Goal: Use online tool/utility: Utilize a website feature to perform a specific function

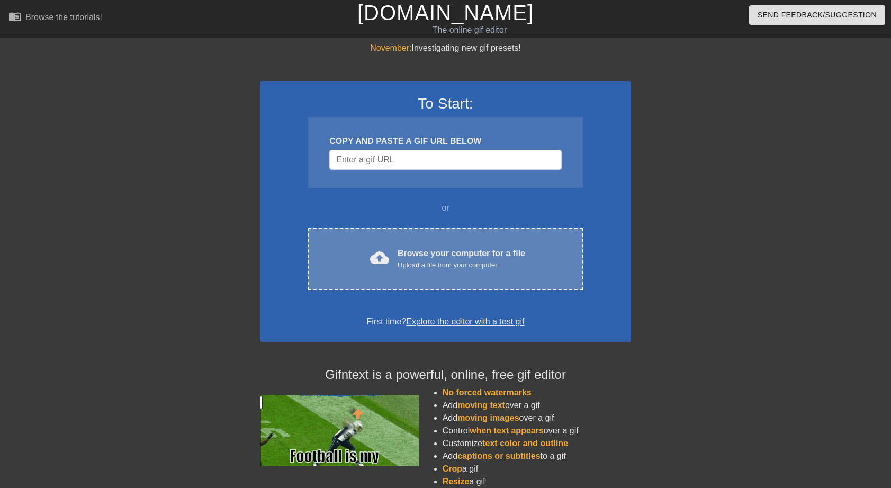
click at [414, 261] on div "Upload a file from your computer" at bounding box center [461, 265] width 128 height 11
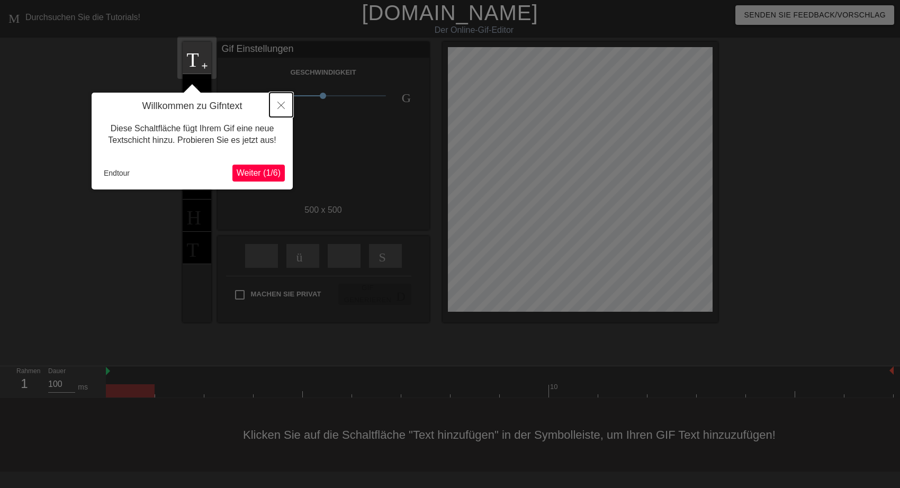
click at [279, 105] on icon "Schließen" at bounding box center [280, 105] width 7 height 7
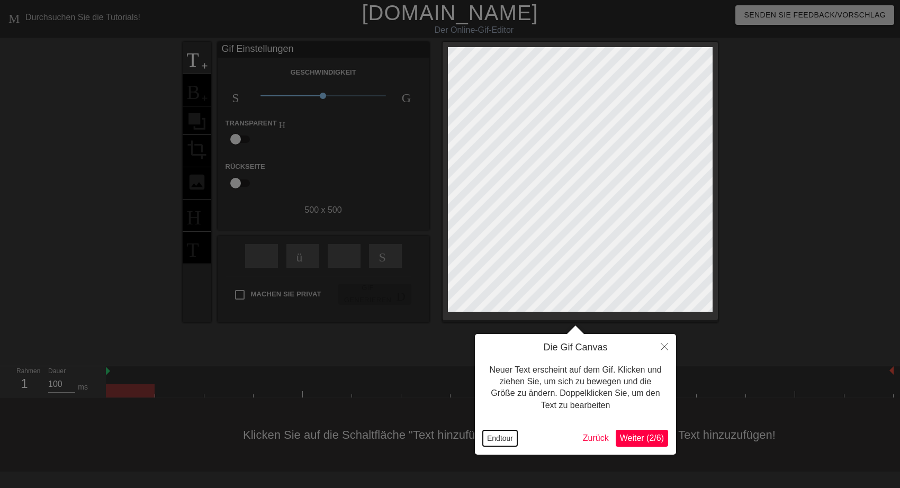
click at [497, 441] on button "Endtour" at bounding box center [500, 438] width 34 height 16
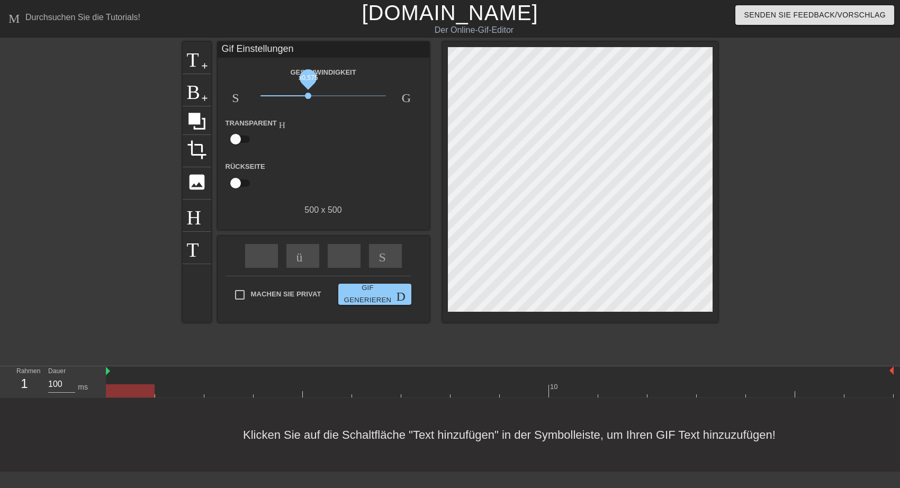
drag, startPoint x: 322, startPoint y: 96, endPoint x: 308, endPoint y: 98, distance: 14.4
click at [308, 98] on span "x0,575" at bounding box center [308, 96] width 6 height 6
click at [202, 56] on span "Titel" at bounding box center [197, 57] width 20 height 20
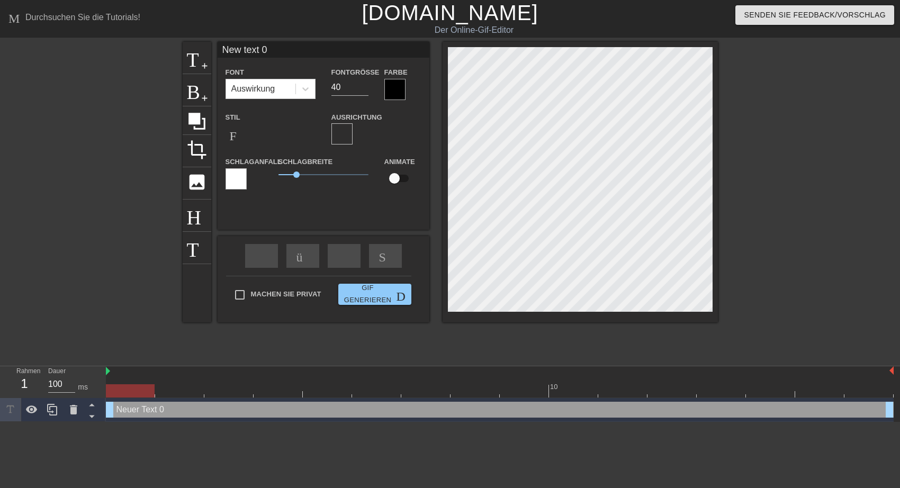
drag, startPoint x: 219, startPoint y: 50, endPoint x: 332, endPoint y: 48, distance: 113.3
click at [332, 48] on input "New text 0" at bounding box center [324, 50] width 212 height 16
type input "Liebe Sonntagrüße senden Euch"
click at [363, 89] on input "33" at bounding box center [349, 87] width 37 height 17
click at [363, 89] on input "32" at bounding box center [349, 87] width 37 height 17
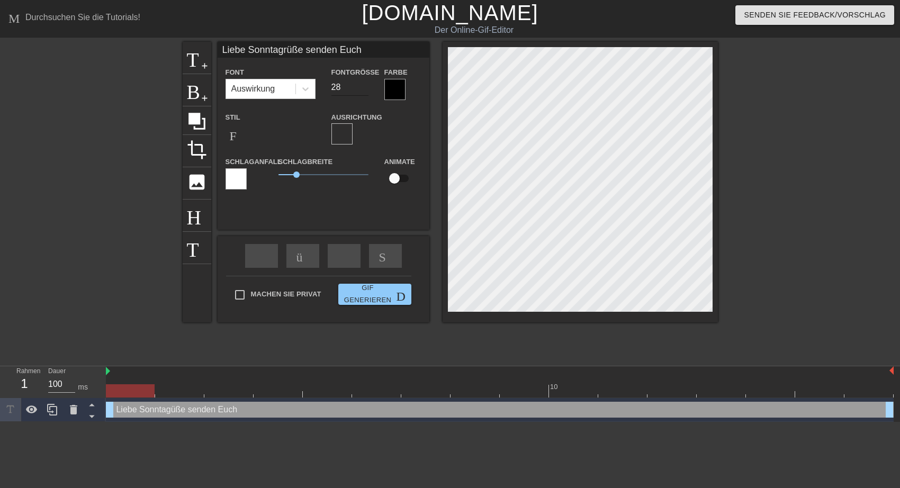
click at [363, 89] on input "28" at bounding box center [349, 87] width 37 height 17
type input "25"
click at [363, 89] on input "25" at bounding box center [349, 87] width 37 height 17
click at [361, 47] on input "Liebe Sonntagrüße senden Euch" at bounding box center [324, 50] width 212 height 16
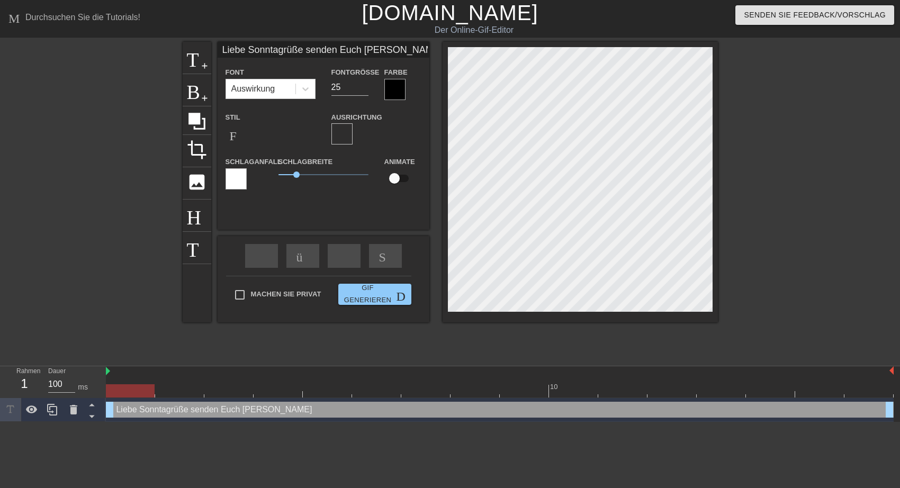
type input "Liebe Sonntagrüße senden Euch [PERSON_NAME]"
click at [306, 91] on icon at bounding box center [305, 89] width 11 height 11
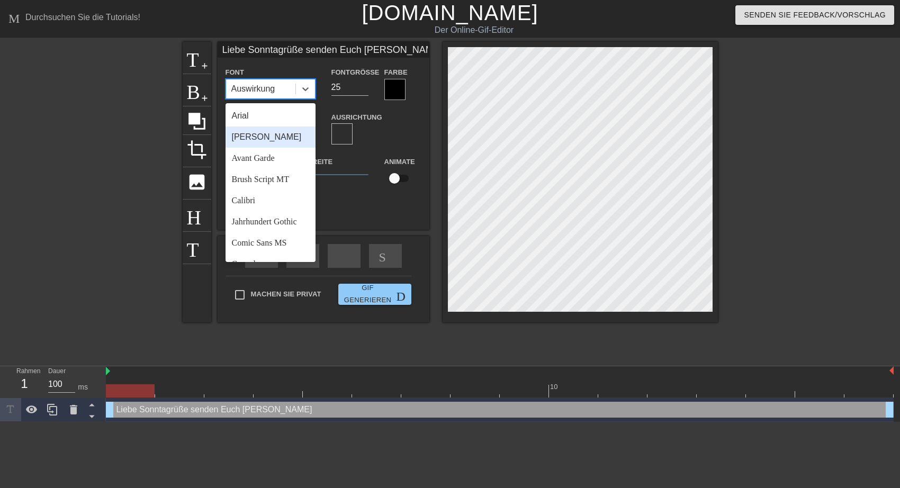
click at [264, 138] on div "[PERSON_NAME]" at bounding box center [270, 136] width 90 height 21
click at [305, 89] on icon at bounding box center [305, 89] width 11 height 11
click at [260, 179] on div "Brush Script MT" at bounding box center [270, 179] width 90 height 21
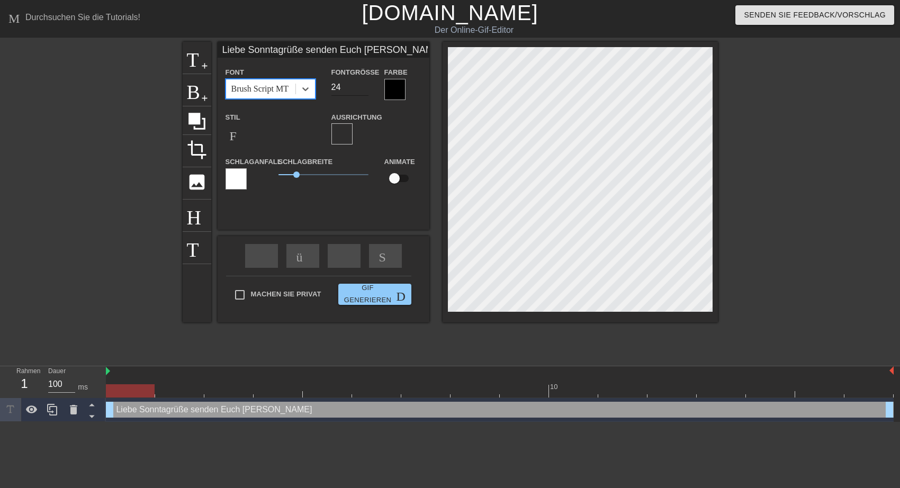
click at [364, 91] on input "24" at bounding box center [349, 87] width 37 height 17
click at [363, 85] on input "25" at bounding box center [349, 87] width 37 height 17
click at [363, 85] on input "26" at bounding box center [349, 87] width 37 height 17
click at [363, 85] on input "27" at bounding box center [349, 87] width 37 height 17
click at [363, 85] on input "28" at bounding box center [349, 87] width 37 height 17
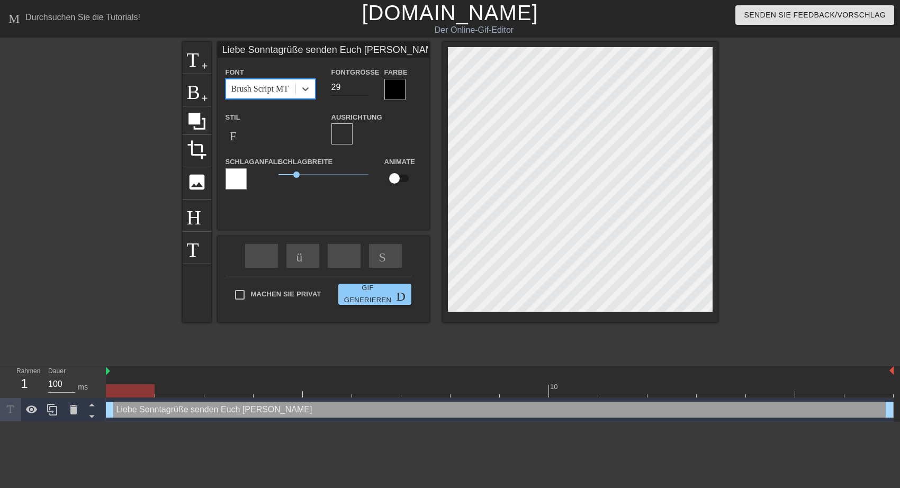
click at [363, 85] on input "29" at bounding box center [349, 87] width 37 height 17
click at [363, 85] on input "30" at bounding box center [349, 87] width 37 height 17
type input "31"
click at [363, 85] on input "31" at bounding box center [349, 87] width 37 height 17
click at [399, 88] on div at bounding box center [394, 89] width 21 height 21
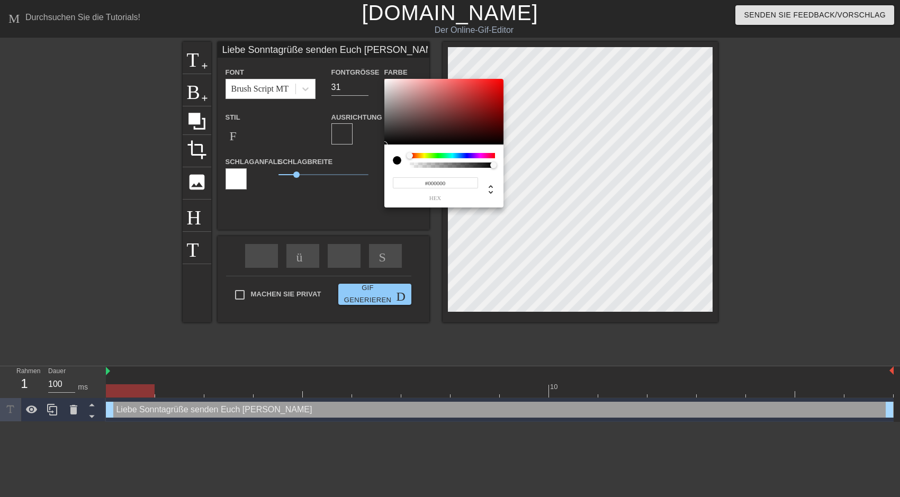
type input "#F80303"
click at [502, 80] on div at bounding box center [443, 112] width 119 height 66
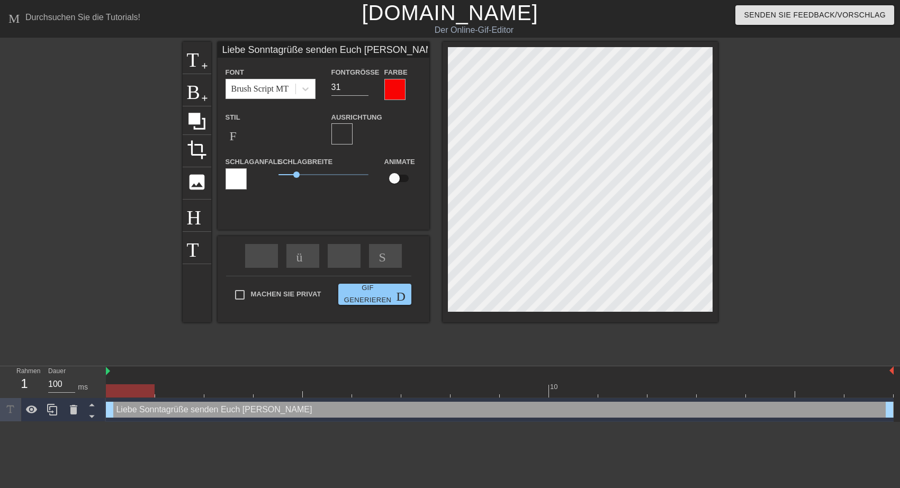
click at [236, 179] on div at bounding box center [235, 178] width 21 height 21
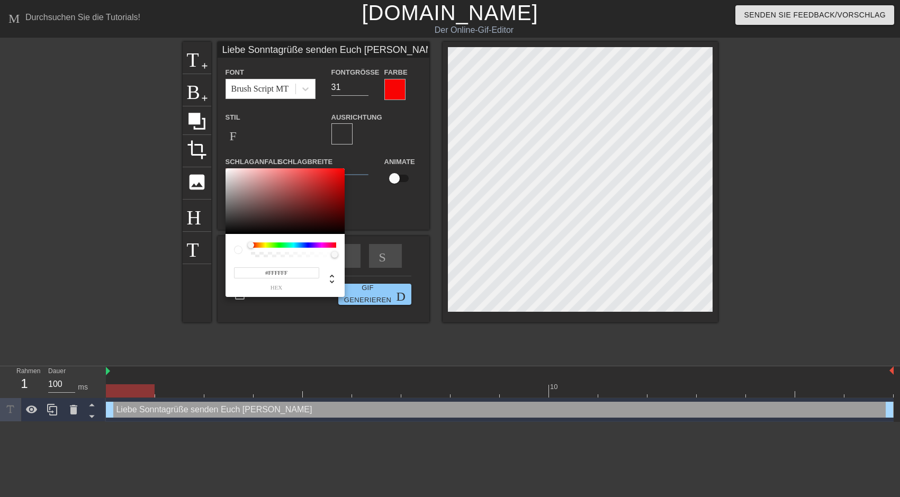
click at [265, 245] on div at bounding box center [293, 244] width 85 height 5
click at [263, 243] on div at bounding box center [293, 244] width 85 height 5
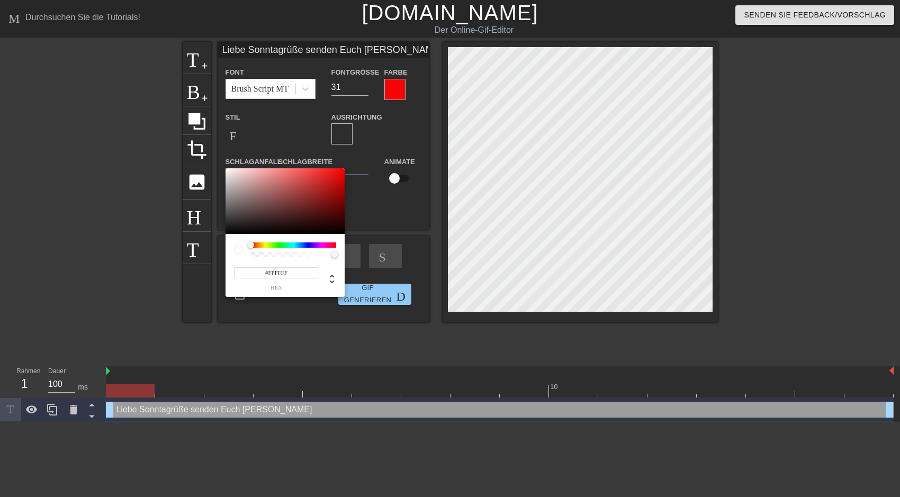
click at [263, 243] on div at bounding box center [293, 244] width 85 height 5
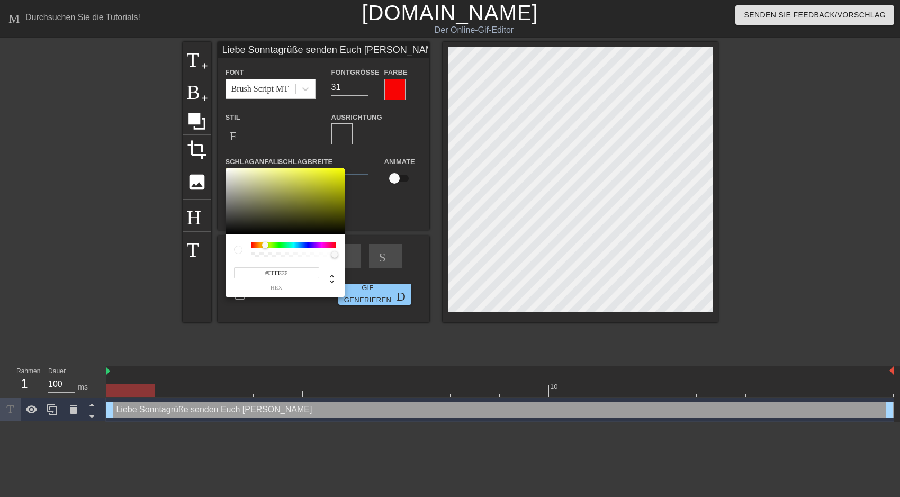
drag, startPoint x: 252, startPoint y: 244, endPoint x: 265, endPoint y: 241, distance: 13.5
click at [265, 241] on div "#FFFFFF hex" at bounding box center [284, 265] width 119 height 63
type input "#E9EF08"
click at [340, 173] on div at bounding box center [284, 201] width 119 height 66
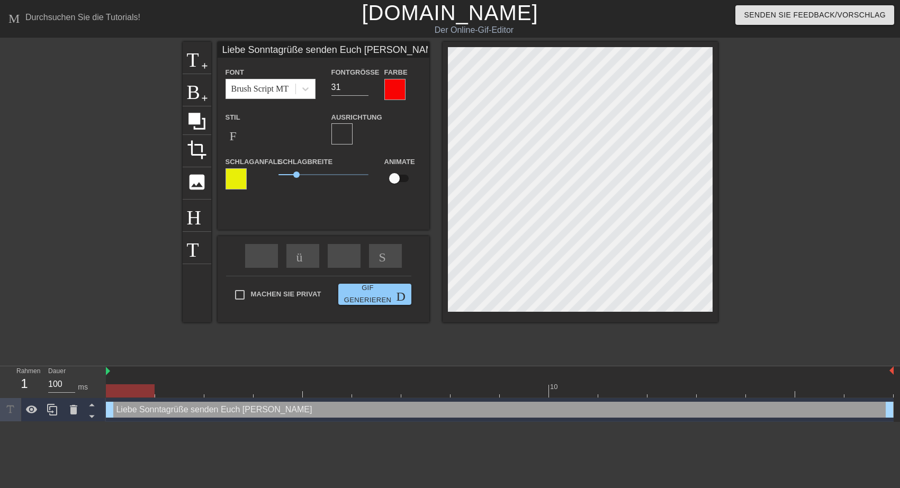
click at [282, 51] on input "Liebe Sonntagrüße senden Euch [PERSON_NAME]" at bounding box center [324, 50] width 212 height 16
type input "Liebe Sonntagsgrüße senden Euch [PERSON_NAME]"
type input "30"
click at [362, 89] on input "30" at bounding box center [349, 87] width 37 height 17
type input "Liebe Sonntagsgrüße senden Euch [PERSON_NAME]"
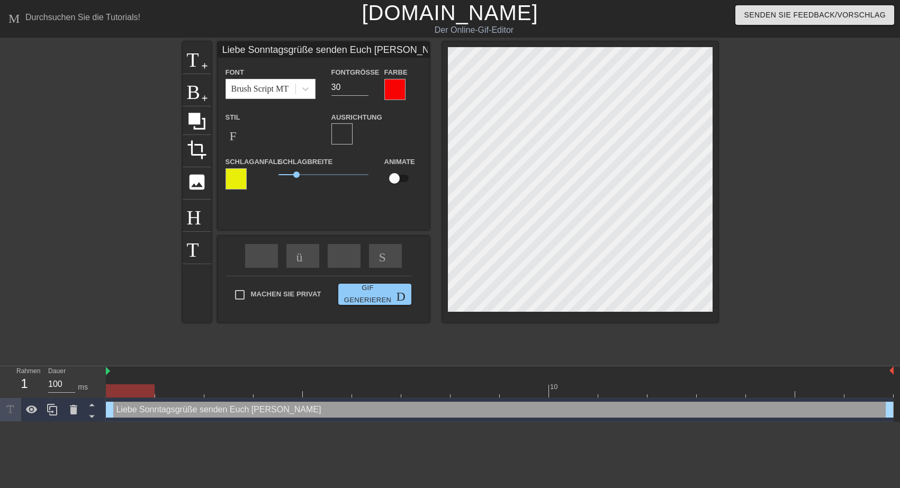
click at [390, 88] on div at bounding box center [394, 89] width 21 height 21
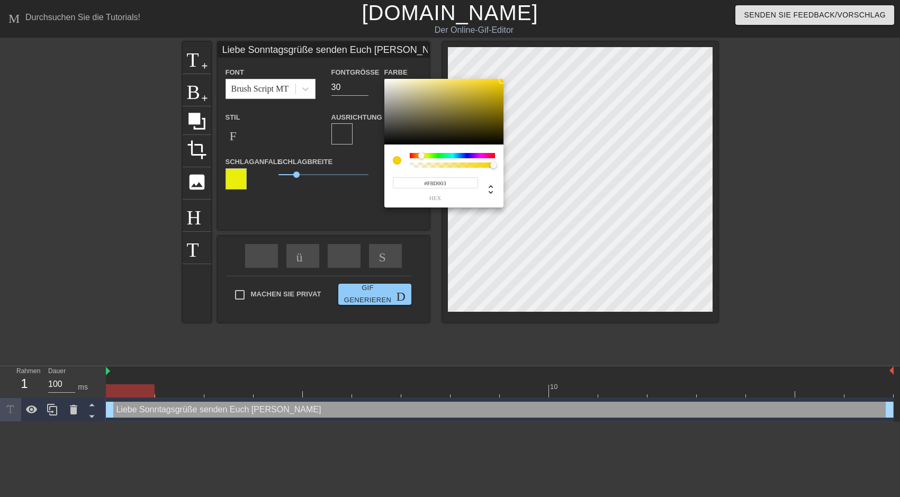
drag, startPoint x: 410, startPoint y: 155, endPoint x: 421, endPoint y: 156, distance: 11.2
click at [421, 156] on div at bounding box center [421, 155] width 6 height 6
type input "248"
drag, startPoint x: 492, startPoint y: 168, endPoint x: 464, endPoint y: 162, distance: 28.5
click at [464, 162] on div at bounding box center [464, 165] width 6 height 6
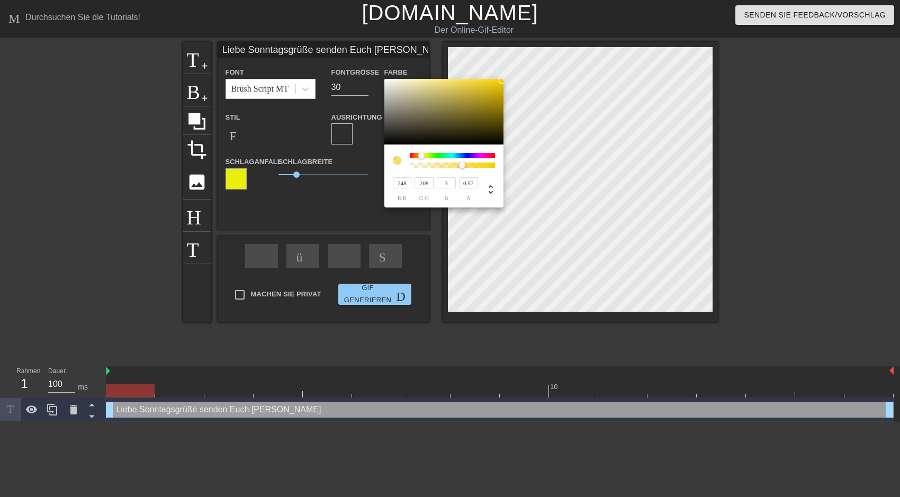
type input "0.56"
drag, startPoint x: 465, startPoint y: 165, endPoint x: 457, endPoint y: 165, distance: 7.4
click at [457, 165] on div at bounding box center [457, 165] width 6 height 6
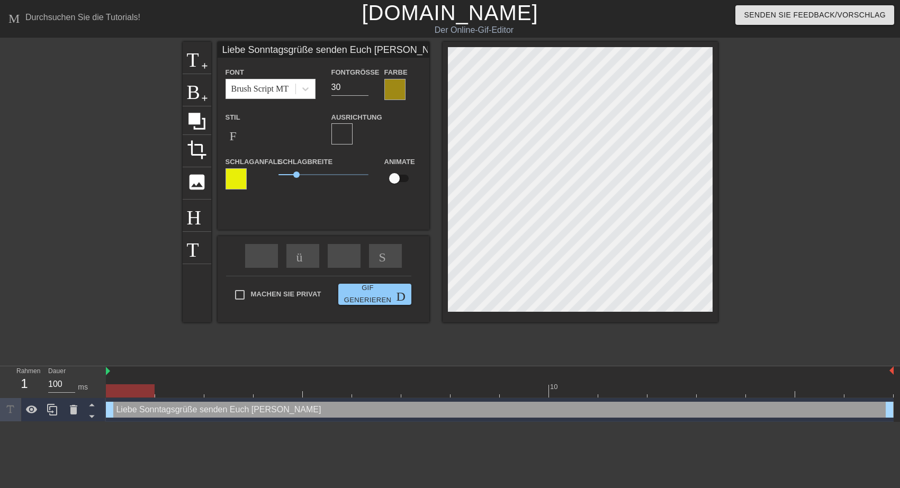
click at [231, 179] on div at bounding box center [235, 178] width 21 height 21
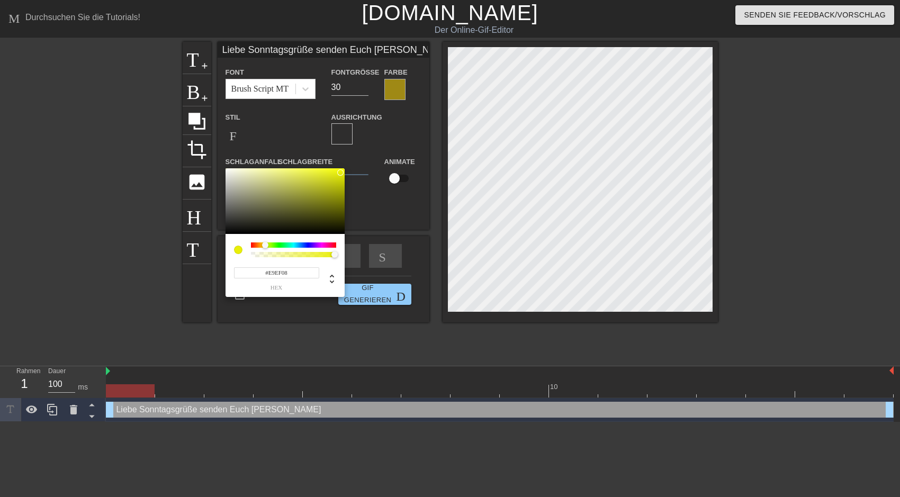
type input "#EF0815"
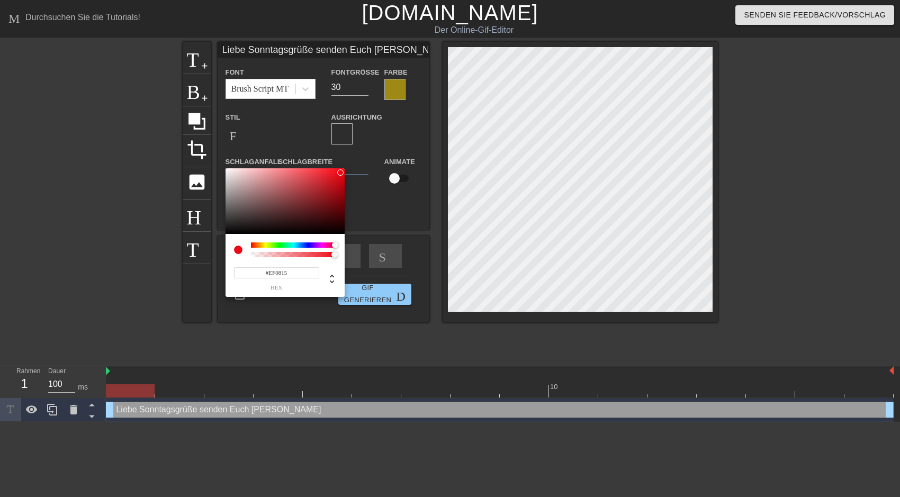
click at [335, 244] on div at bounding box center [293, 244] width 85 height 5
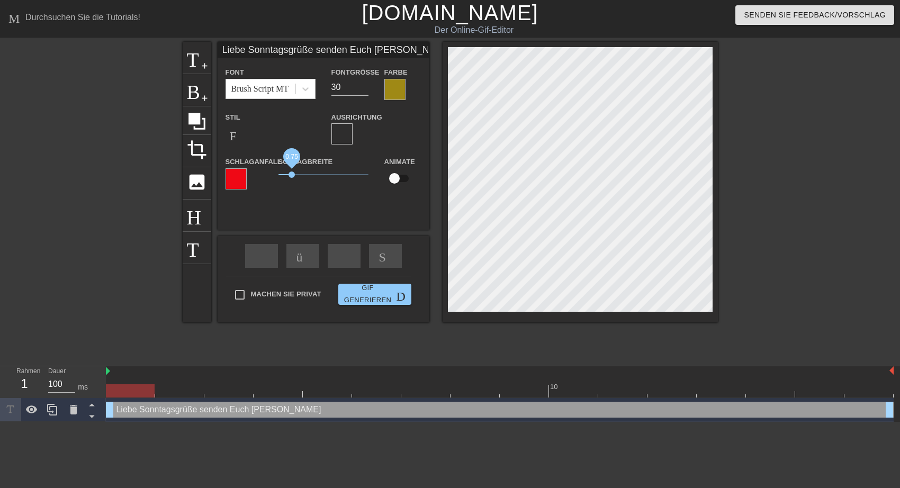
click at [292, 175] on span "0.75" at bounding box center [291, 174] width 6 height 6
click at [305, 88] on icon at bounding box center [305, 89] width 11 height 11
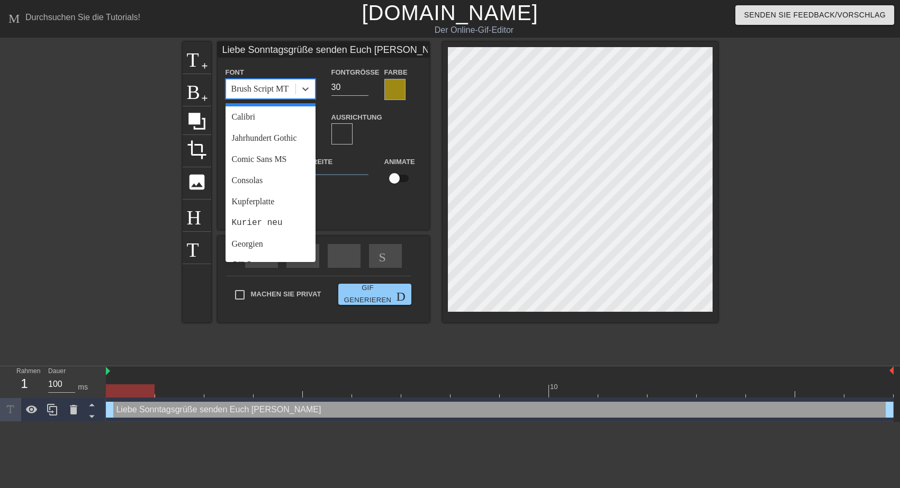
scroll to position [92, 0]
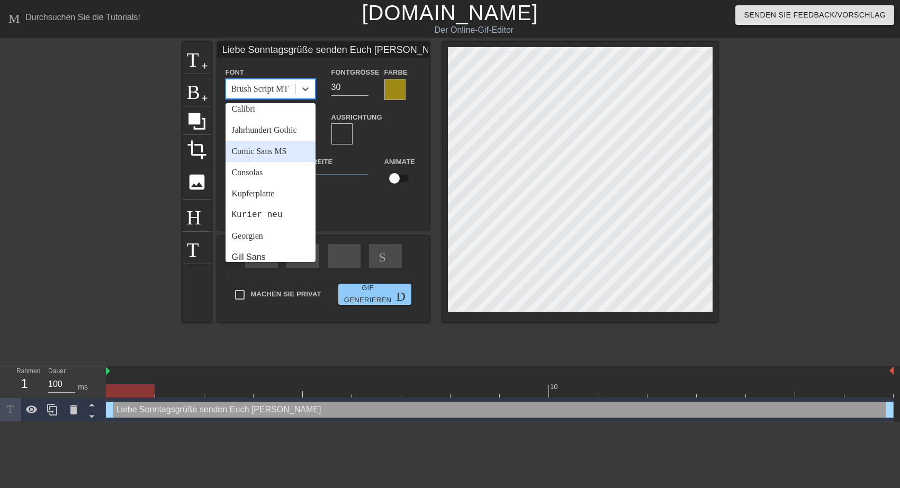
click at [283, 162] on div "Comic Sans MS" at bounding box center [270, 151] width 90 height 21
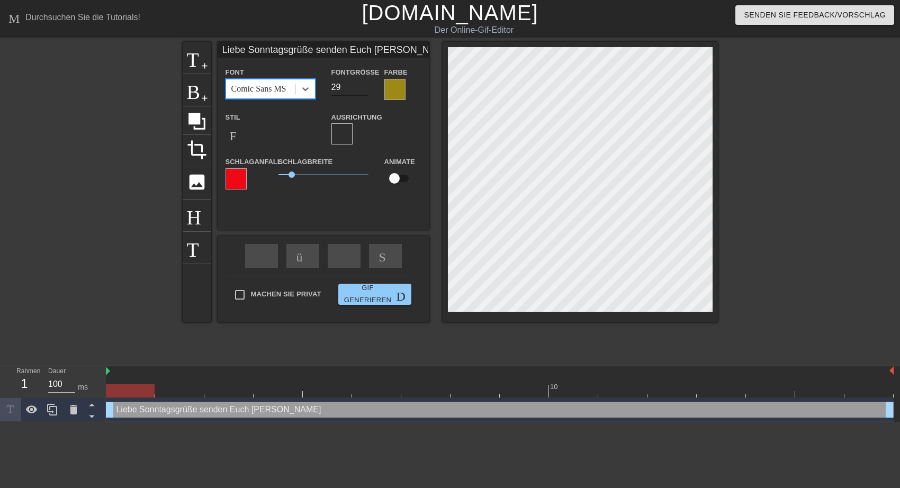
click at [362, 91] on input "29" at bounding box center [349, 87] width 37 height 17
click at [362, 90] on input "28" at bounding box center [349, 87] width 37 height 17
click at [362, 90] on input "27" at bounding box center [349, 87] width 37 height 17
click at [362, 90] on input "26" at bounding box center [349, 87] width 37 height 17
click at [362, 90] on input "25" at bounding box center [349, 87] width 37 height 17
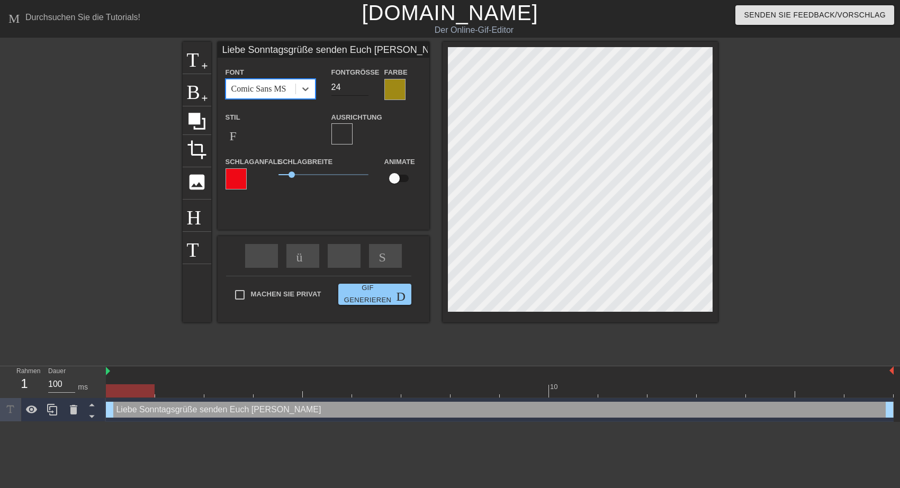
click at [362, 90] on input "24" at bounding box center [349, 87] width 37 height 17
click at [362, 90] on input "23" at bounding box center [349, 87] width 37 height 17
click at [362, 90] on input "22" at bounding box center [349, 87] width 37 height 17
click at [362, 90] on input "21" at bounding box center [349, 87] width 37 height 17
type input "20"
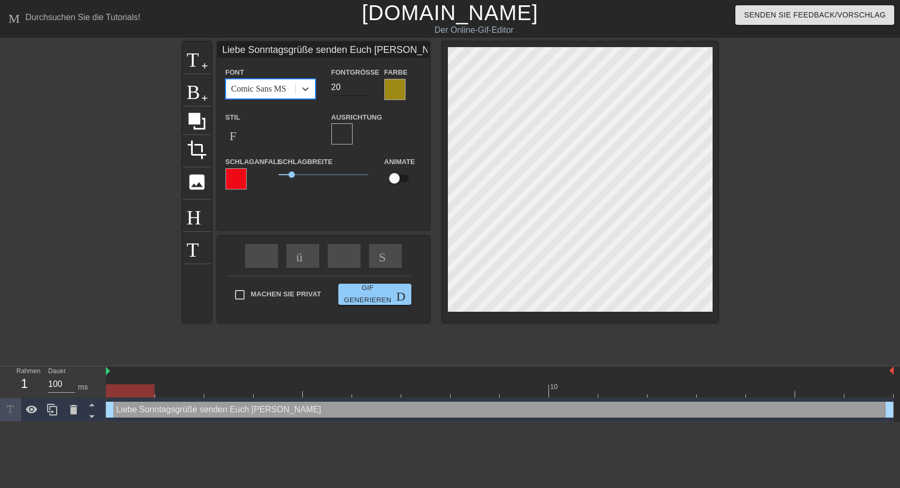
click at [362, 90] on input "20" at bounding box center [349, 87] width 37 height 17
click at [395, 87] on div at bounding box center [394, 89] width 21 height 21
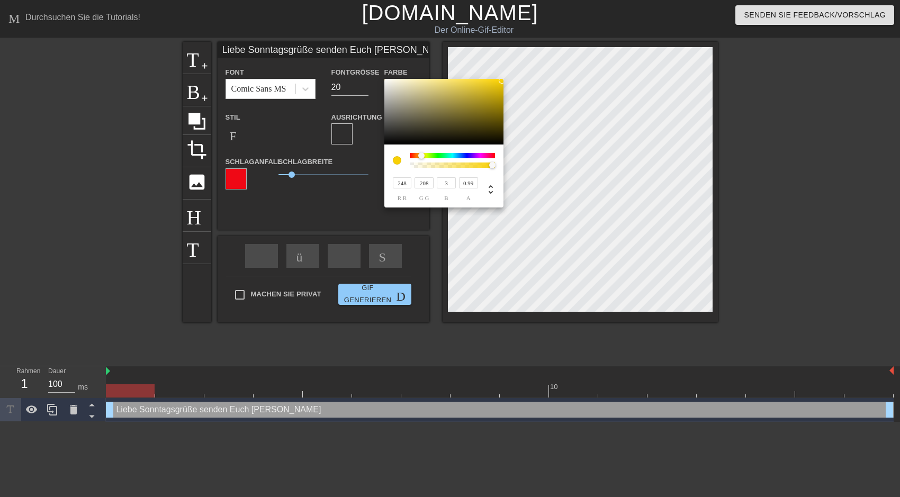
type input "1"
drag, startPoint x: 457, startPoint y: 166, endPoint x: 497, endPoint y: 166, distance: 40.2
click at [497, 166] on div at bounding box center [496, 165] width 6 height 6
click at [419, 155] on div at bounding box center [419, 155] width 6 height 6
type input "245"
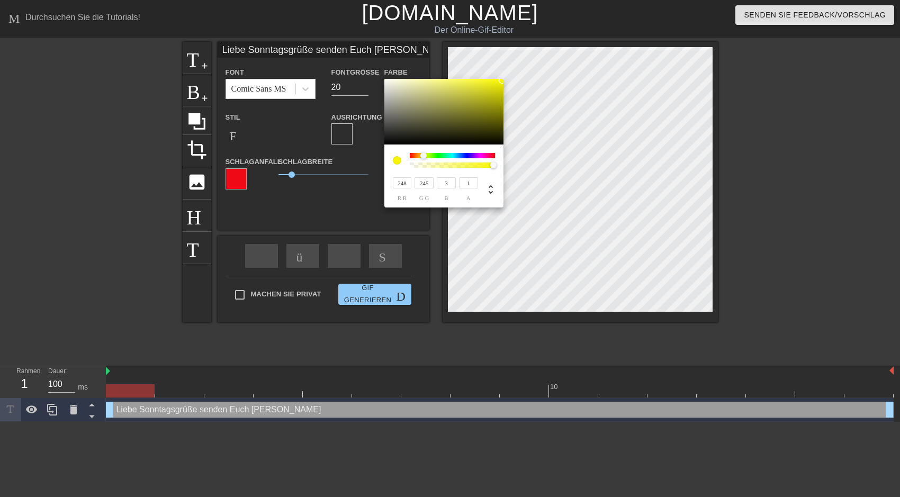
type input "242"
type input "248"
type input "242"
drag, startPoint x: 419, startPoint y: 155, endPoint x: 424, endPoint y: 158, distance: 5.4
click at [424, 158] on div at bounding box center [424, 155] width 6 height 6
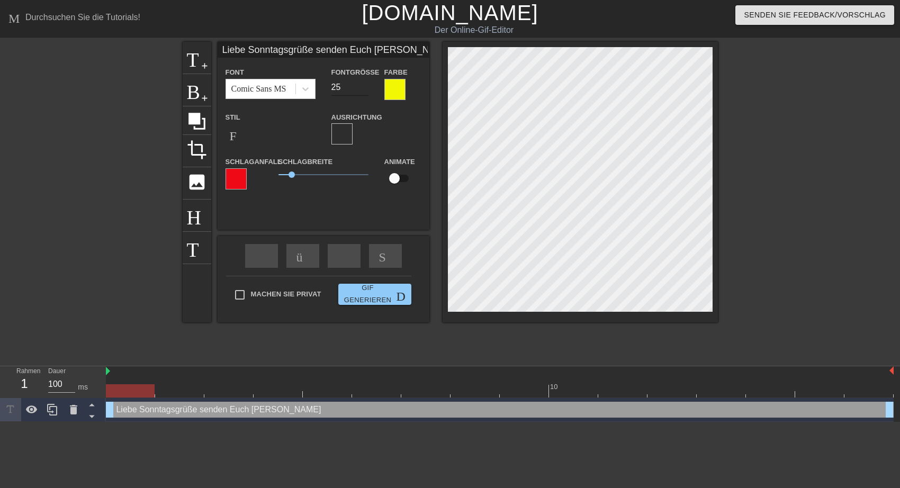
click at [361, 84] on input "25" at bounding box center [349, 87] width 37 height 17
click at [364, 90] on input "19" at bounding box center [349, 87] width 37 height 17
click at [365, 85] on input "20" at bounding box center [349, 87] width 37 height 17
type input "21"
click at [365, 85] on input "21" at bounding box center [349, 87] width 37 height 17
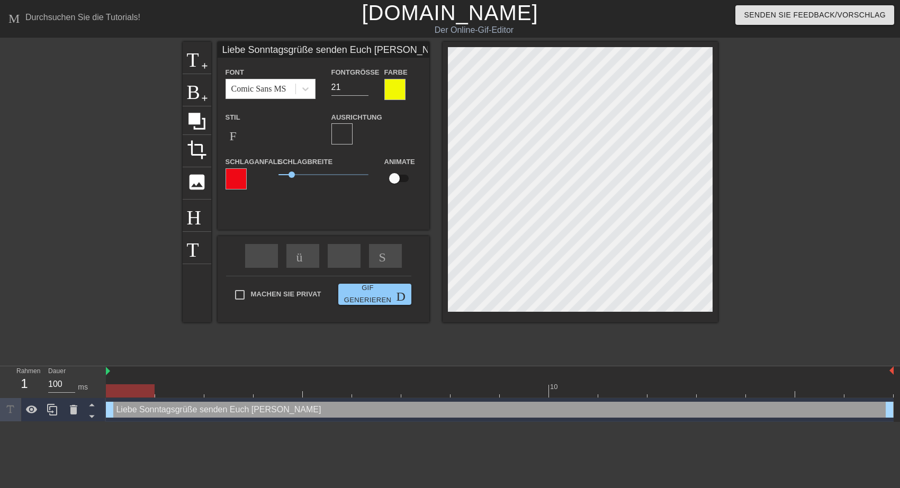
click at [392, 94] on div at bounding box center [394, 89] width 21 height 21
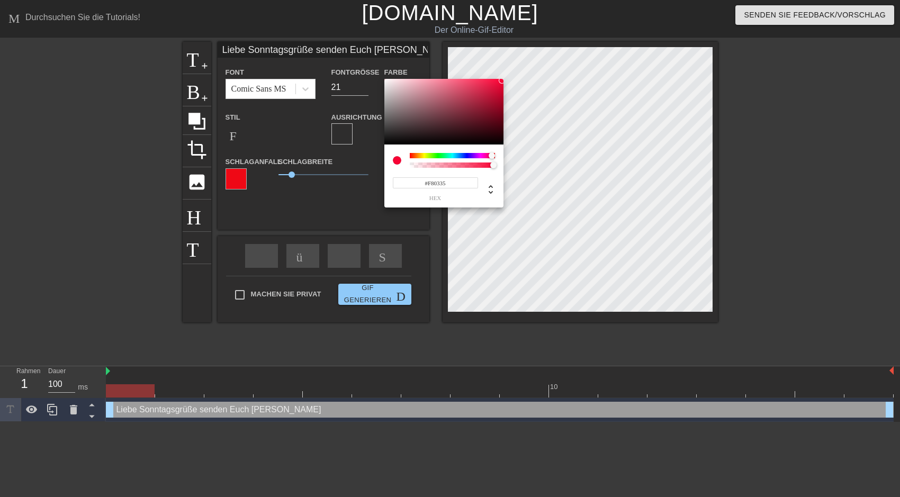
click at [492, 155] on div at bounding box center [452, 155] width 85 height 5
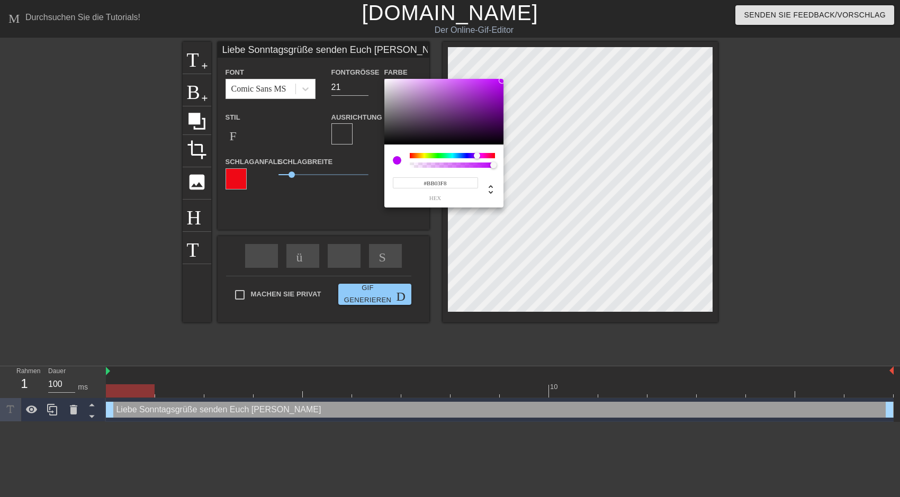
type input "#C403F8"
drag, startPoint x: 490, startPoint y: 156, endPoint x: 477, endPoint y: 157, distance: 12.2
click at [477, 157] on div at bounding box center [477, 155] width 6 height 6
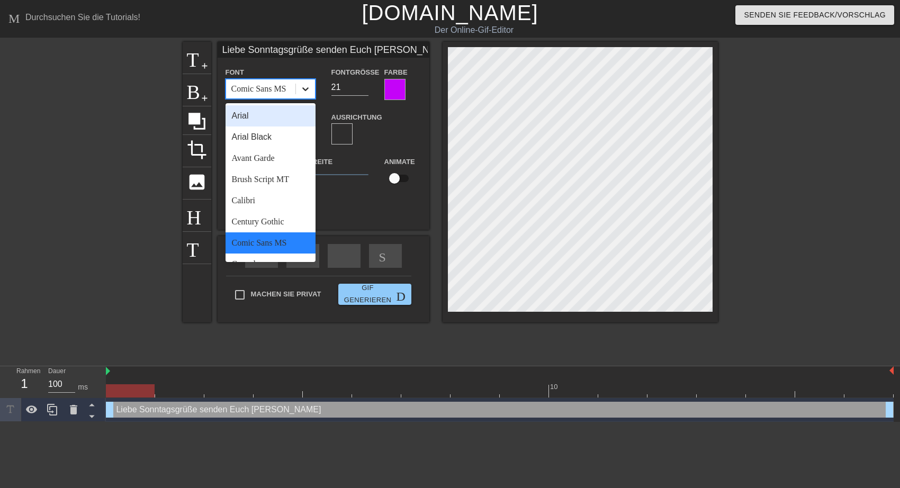
click at [305, 88] on icon at bounding box center [305, 89] width 11 height 11
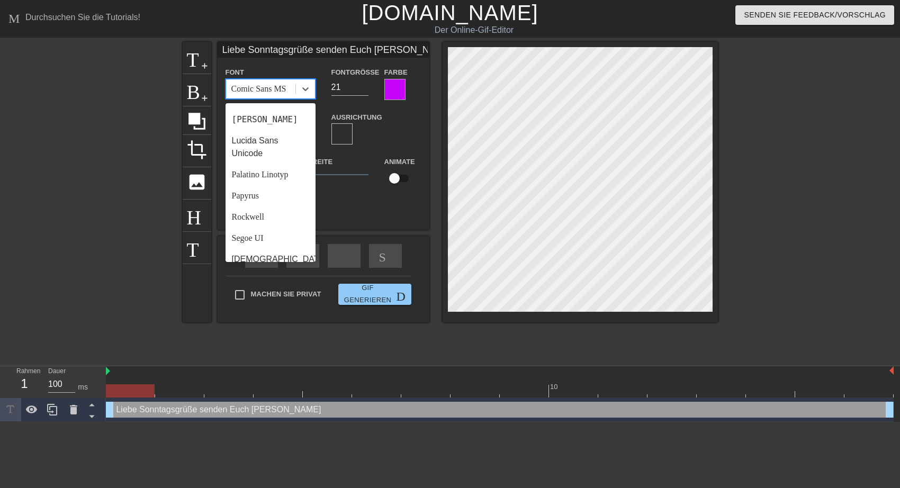
scroll to position [291, 0]
click at [244, 209] on div "Papyrus" at bounding box center [270, 197] width 90 height 21
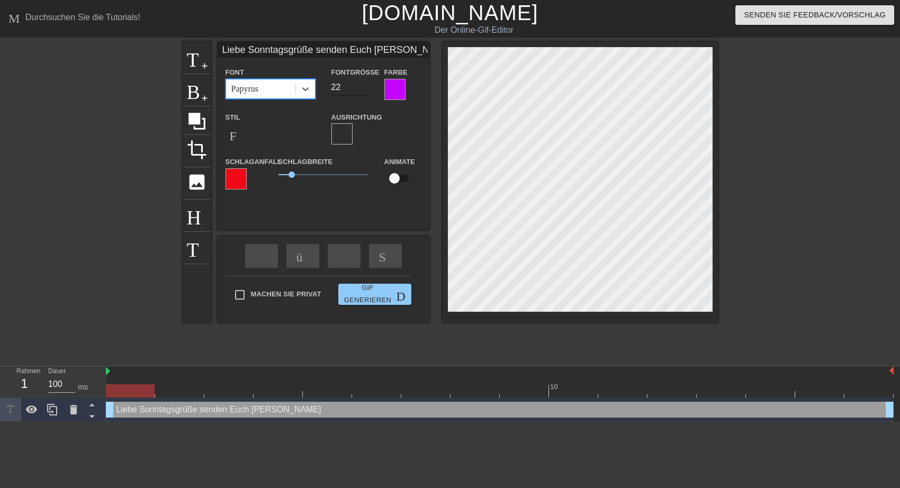
type input "22"
click at [363, 85] on input "22" at bounding box center [349, 87] width 37 height 17
click at [395, 92] on div at bounding box center [394, 89] width 21 height 21
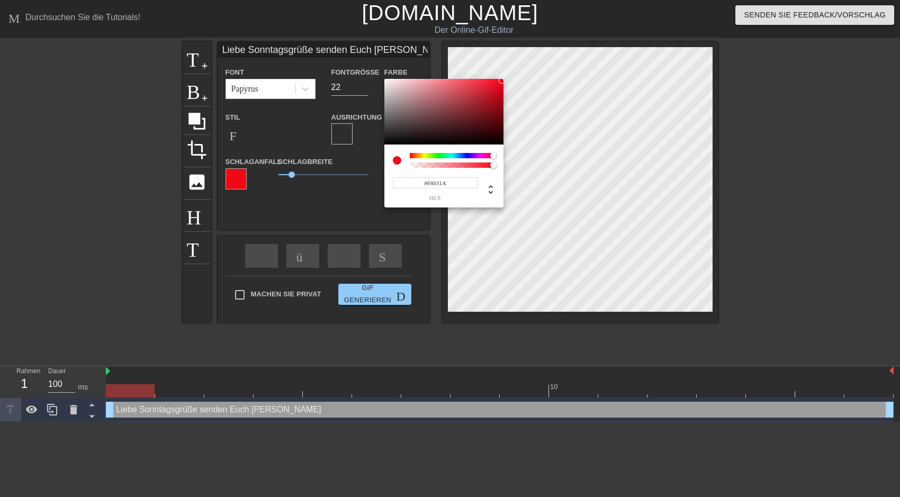
type input "#F80323"
click at [493, 155] on div at bounding box center [452, 155] width 85 height 5
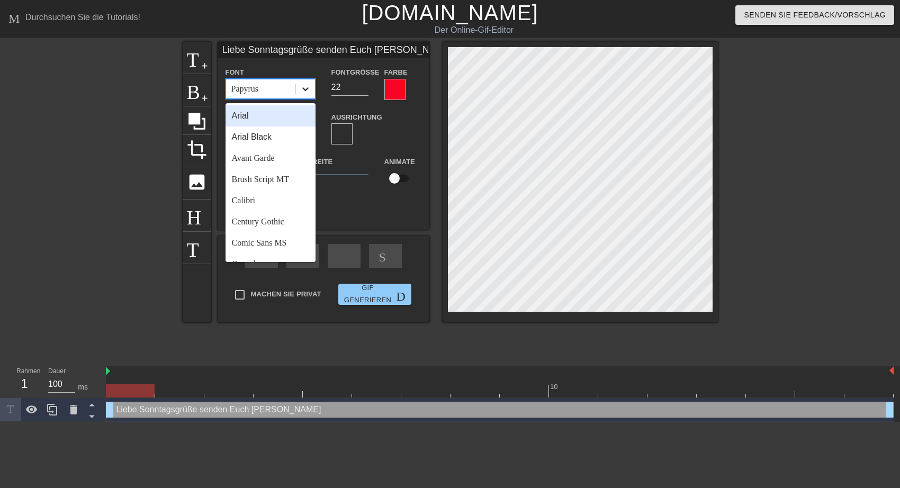
click at [305, 86] on icon at bounding box center [305, 89] width 11 height 11
click at [289, 140] on div "[PERSON_NAME]" at bounding box center [270, 136] width 90 height 21
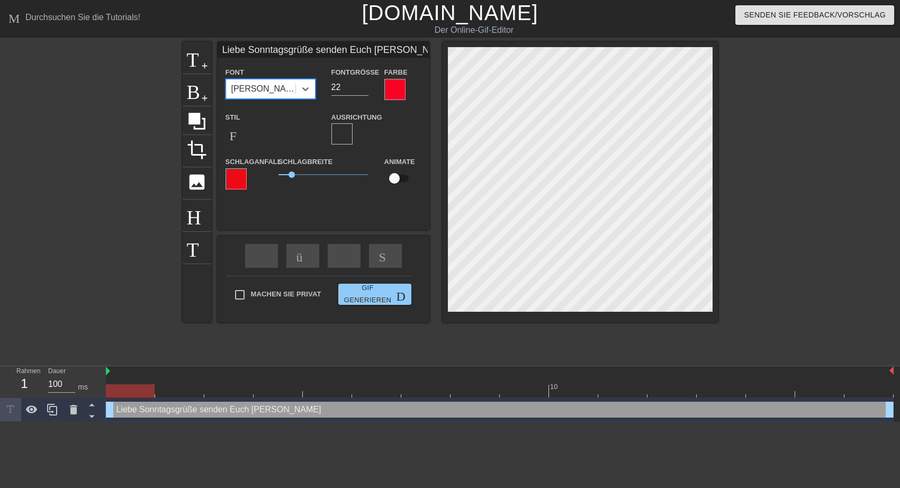
click at [237, 177] on div at bounding box center [235, 178] width 21 height 21
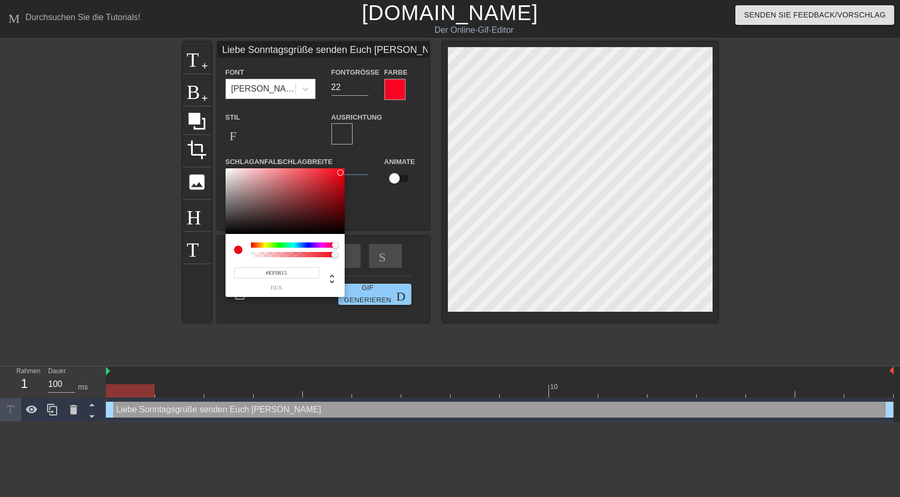
type input "#0865EF"
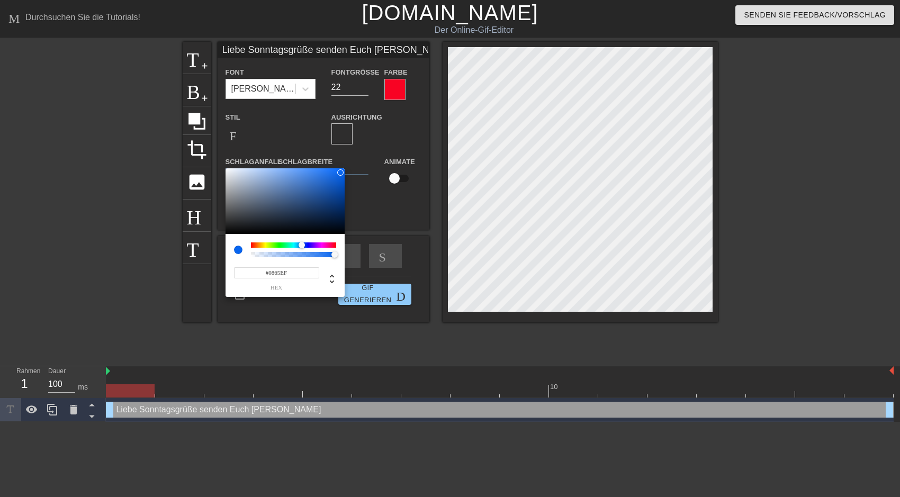
click at [302, 243] on div at bounding box center [293, 244] width 85 height 5
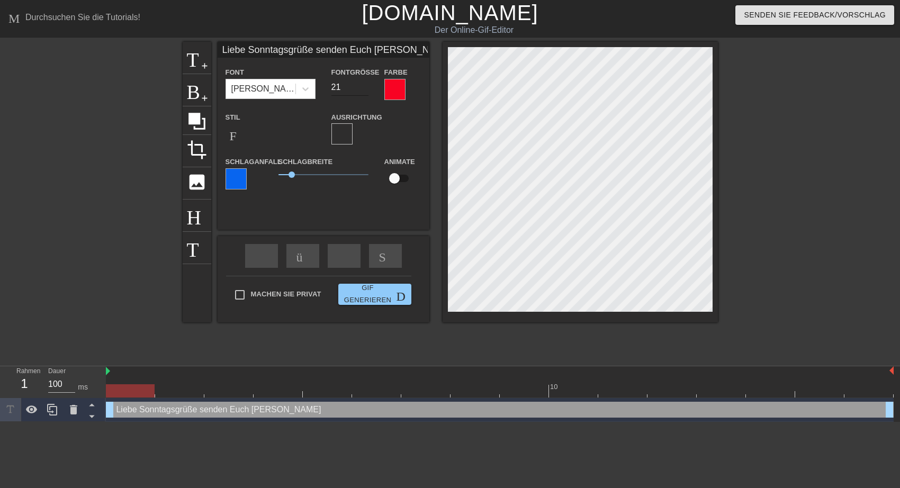
click at [364, 89] on input "21" at bounding box center [349, 87] width 37 height 17
click at [364, 89] on input "20" at bounding box center [349, 87] width 37 height 17
click at [364, 89] on input "19" at bounding box center [349, 87] width 37 height 17
type input "18"
click at [364, 89] on input "18" at bounding box center [349, 87] width 37 height 17
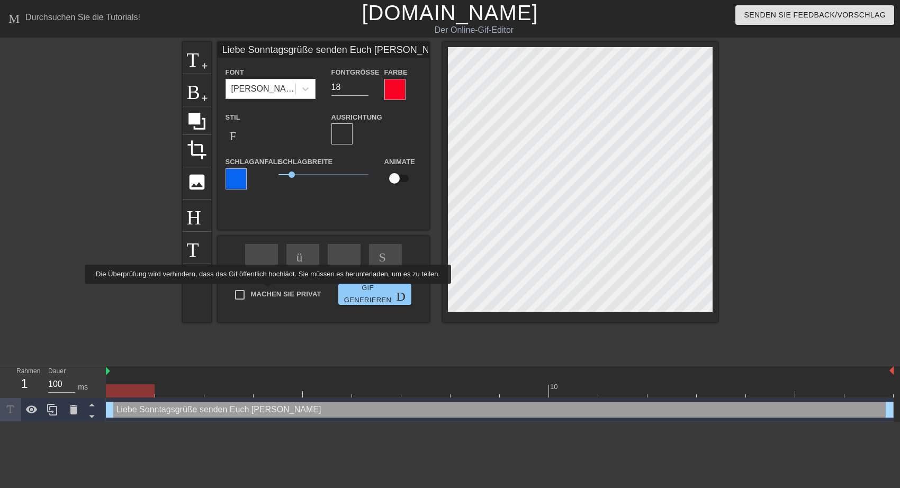
click at [241, 291] on input "Machen Sie privat" at bounding box center [240, 295] width 22 height 22
checkbox input "true"
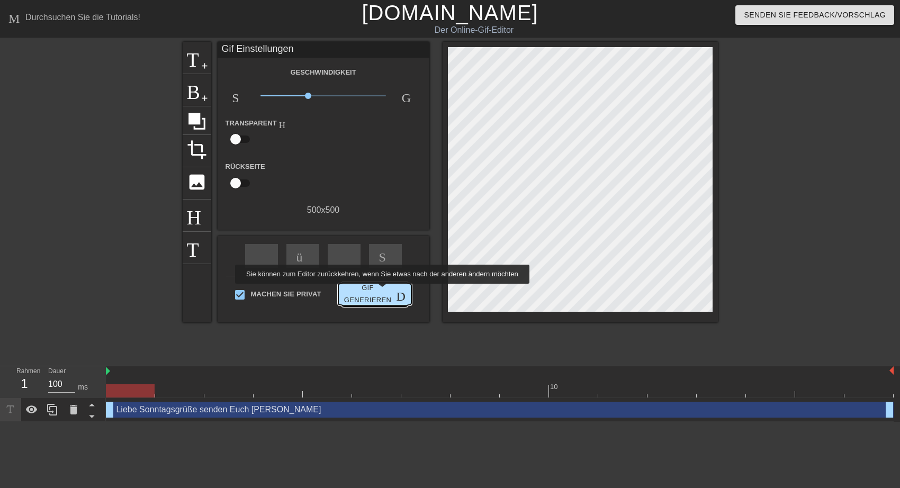
click at [380, 292] on span "Gif generieren Doppelpfeil" at bounding box center [374, 294] width 65 height 24
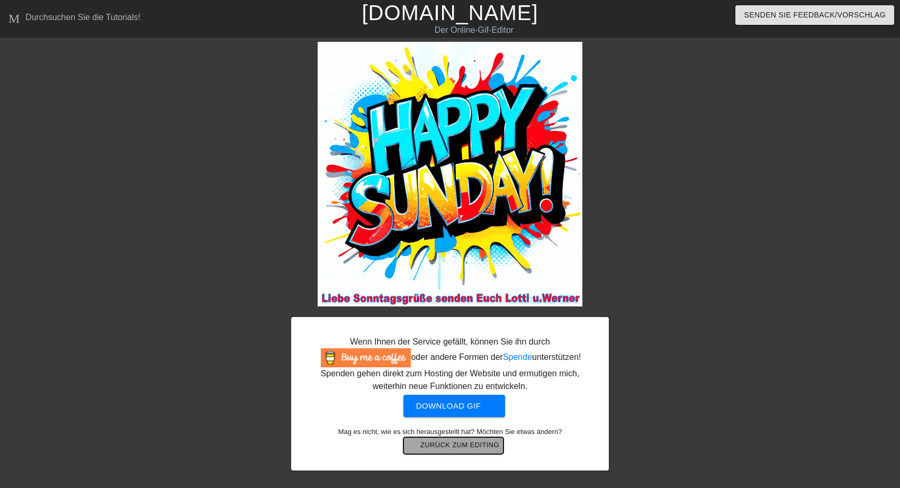
drag, startPoint x: 464, startPoint y: 442, endPoint x: 464, endPoint y: 436, distance: 5.8
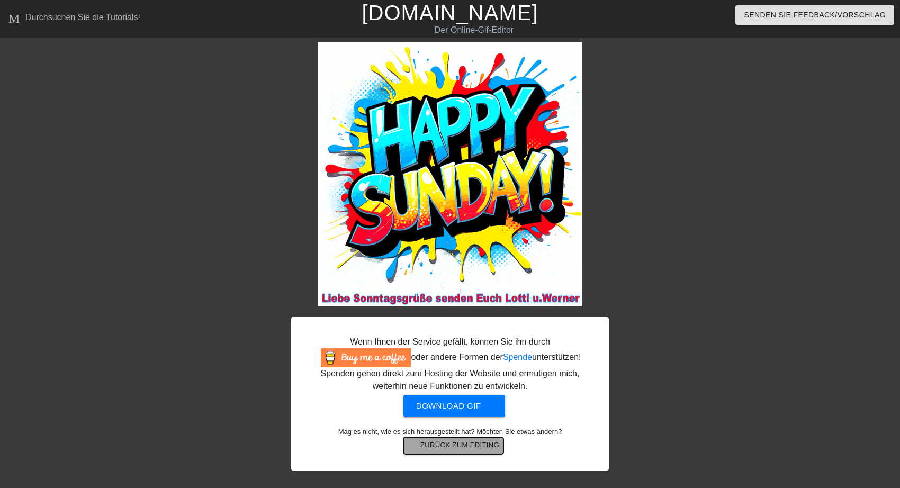
click at [464, 441] on span "arrow-back Zurück zum Editing" at bounding box center [453, 445] width 92 height 13
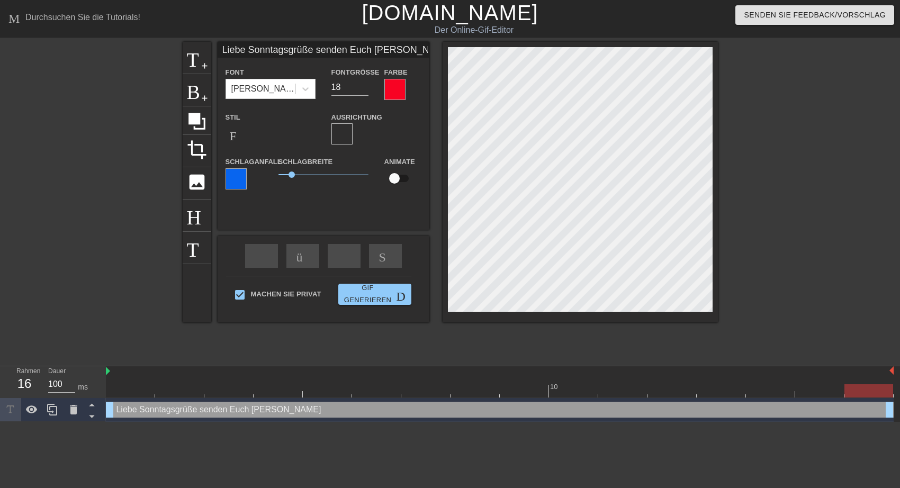
click at [406, 178] on input "checkbox" at bounding box center [394, 178] width 60 height 20
checkbox input "true"
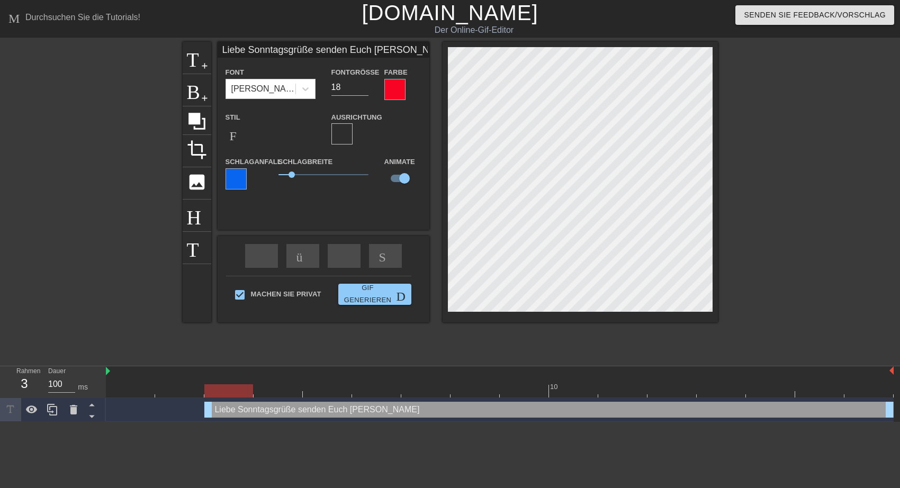
drag, startPoint x: 110, startPoint y: 409, endPoint x: 189, endPoint y: 413, distance: 80.0
click at [189, 413] on div "Liebe Sonntagsgrüße senden Euch [PERSON_NAME] drag-handle drag-handle" at bounding box center [499, 410] width 787 height 16
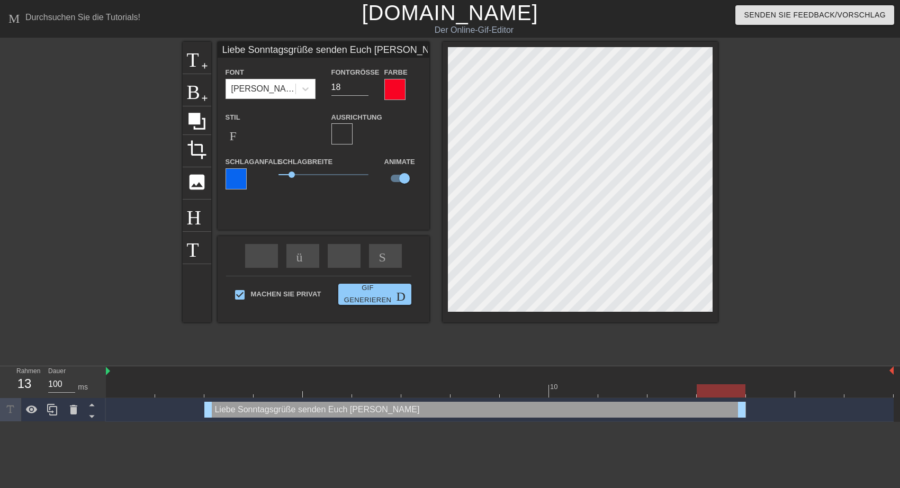
drag, startPoint x: 888, startPoint y: 410, endPoint x: 760, endPoint y: 405, distance: 127.6
click at [760, 405] on div "Liebe Sonntagsgrüße senden Euch [PERSON_NAME] drag-handle drag-handle" at bounding box center [499, 410] width 787 height 16
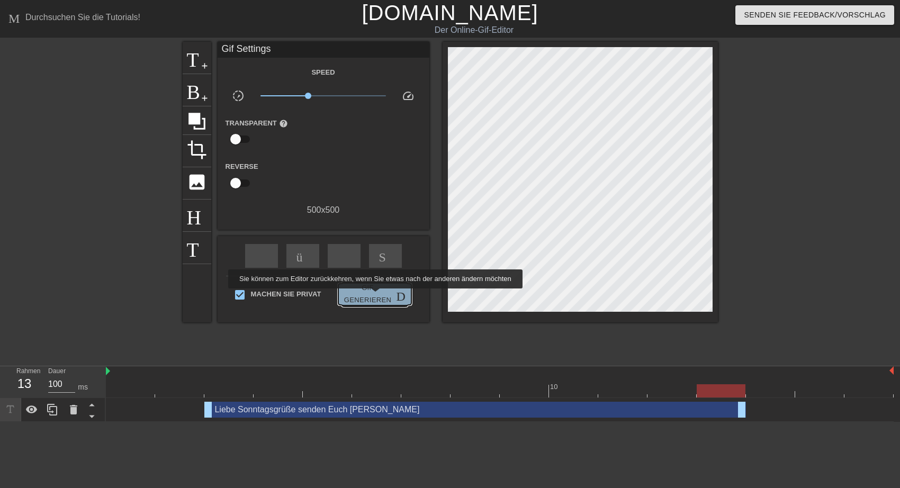
click at [373, 296] on span "Gif generieren Doppelpfeil" at bounding box center [374, 294] width 65 height 24
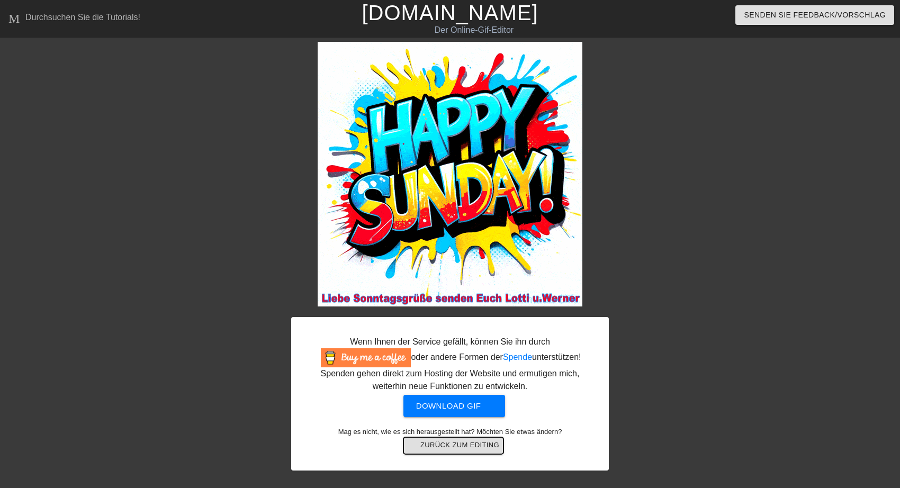
click at [456, 445] on span "arrow-back Zurück zum Editing" at bounding box center [453, 445] width 92 height 13
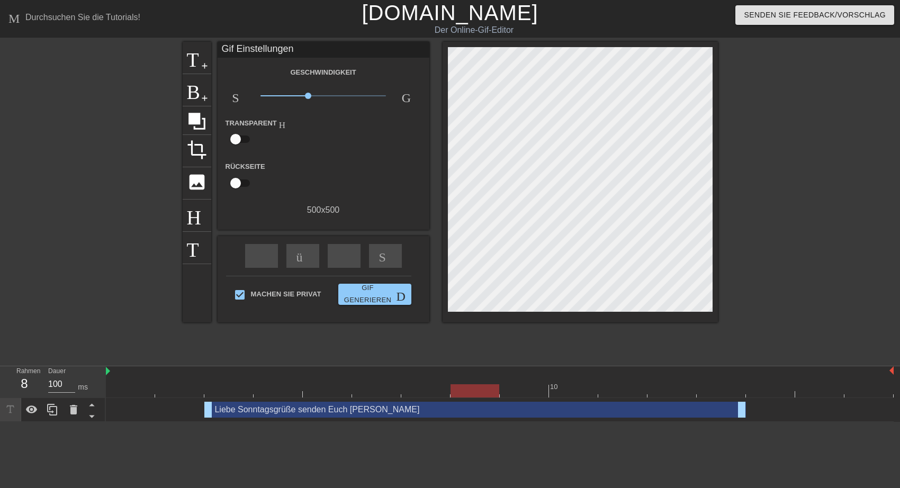
drag, startPoint x: 868, startPoint y: 394, endPoint x: 490, endPoint y: 393, distance: 378.9
click at [490, 393] on div at bounding box center [474, 390] width 49 height 13
click at [488, 410] on div "Liebe Sonntagsgrüße senden Euch [PERSON_NAME] drag-handle drag-handle" at bounding box center [474, 410] width 541 height 16
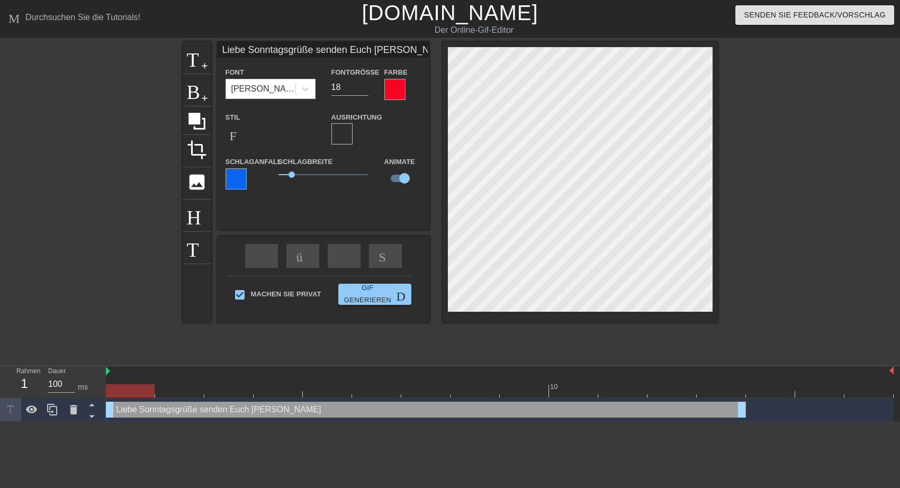
drag, startPoint x: 206, startPoint y: 410, endPoint x: 117, endPoint y: 409, distance: 88.4
click at [117, 409] on div "Liebe Sonntagsgrüße senden Euch [PERSON_NAME] drag-handle drag-handle" at bounding box center [426, 410] width 640 height 16
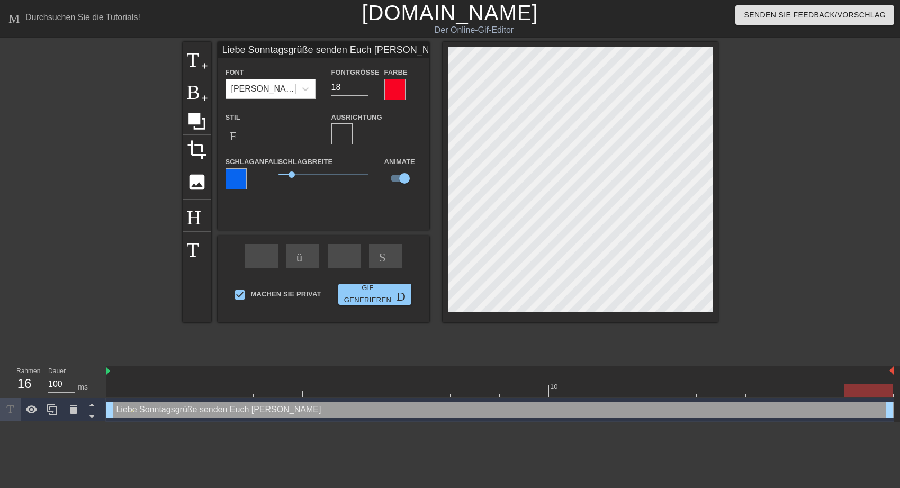
drag, startPoint x: 742, startPoint y: 409, endPoint x: 899, endPoint y: 410, distance: 157.2
click at [890, 410] on div "Liebe Sonntagsgrüße senden Euch [PERSON_NAME] drag-handle drag-handle Objektiv" at bounding box center [503, 410] width 794 height 24
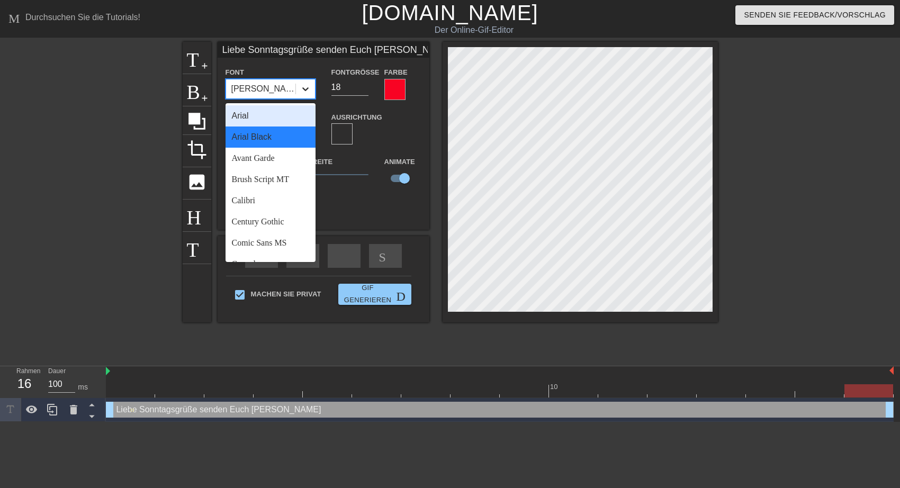
click at [305, 90] on icon at bounding box center [305, 89] width 6 height 4
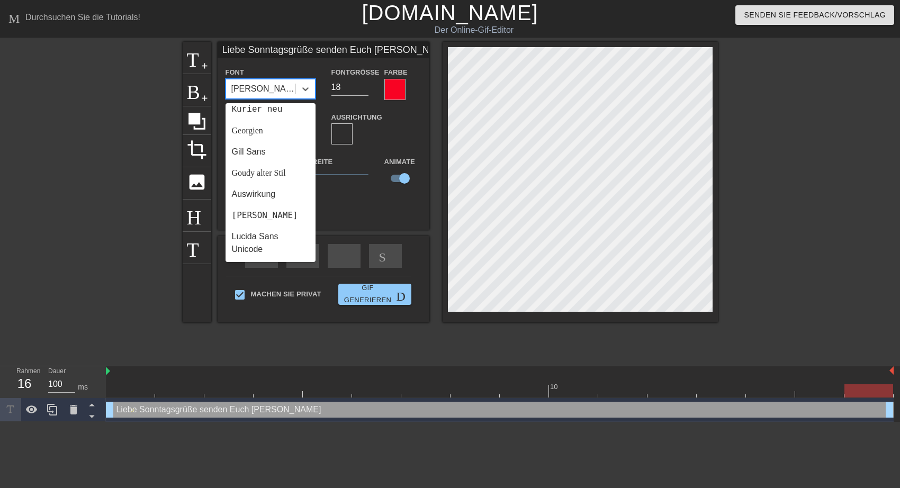
scroll to position [220, 0]
click at [247, 182] on div "Auswirkung" at bounding box center [270, 170] width 90 height 21
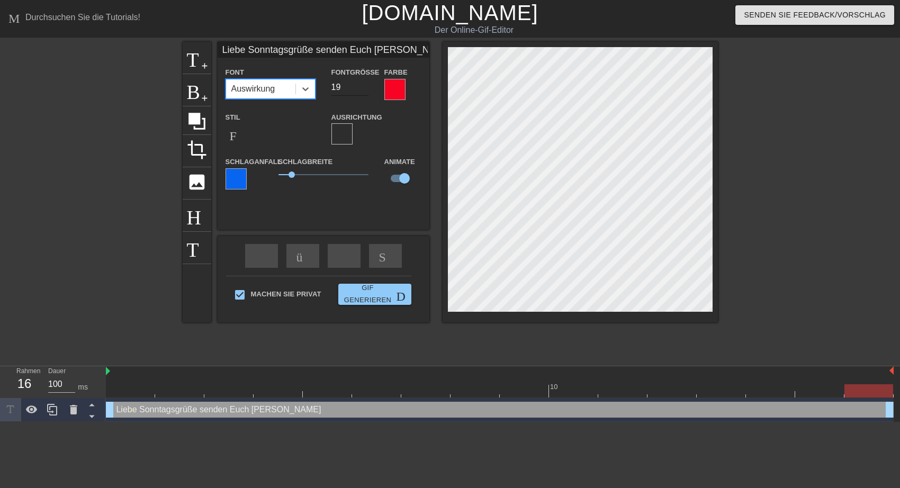
click at [363, 84] on input "19" at bounding box center [349, 87] width 37 height 17
click at [363, 84] on input "20" at bounding box center [349, 87] width 37 height 17
click at [363, 84] on input "21" at bounding box center [349, 87] width 37 height 17
click at [363, 84] on input "22" at bounding box center [349, 87] width 37 height 17
click at [363, 84] on input "23" at bounding box center [349, 87] width 37 height 17
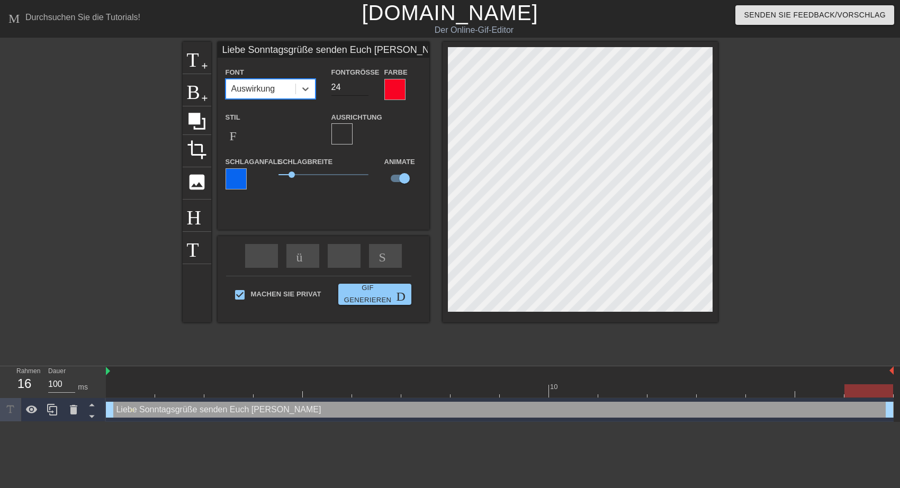
type input "24"
click at [363, 84] on input "24" at bounding box center [349, 87] width 37 height 17
click at [403, 178] on input "checkbox" at bounding box center [404, 178] width 60 height 20
click at [402, 178] on input "checkbox" at bounding box center [394, 178] width 60 height 20
checkbox input "true"
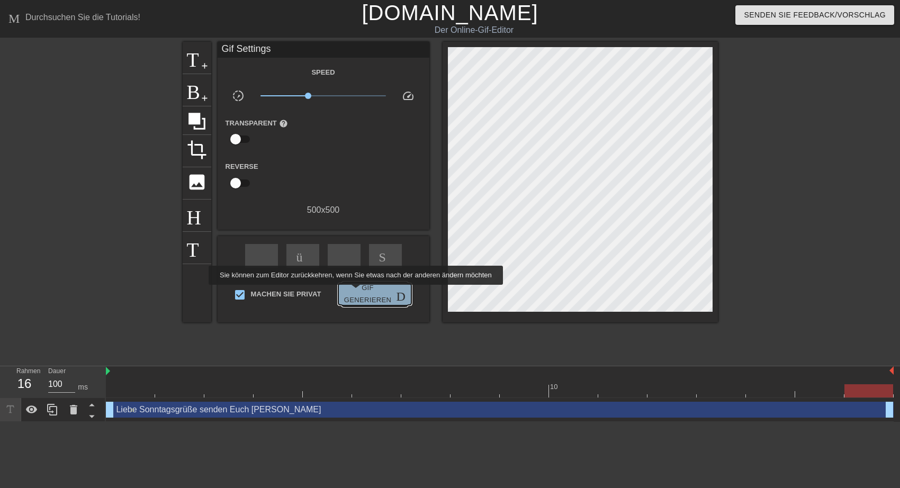
click at [354, 292] on span "Gif generieren Doppelpfeil" at bounding box center [374, 294] width 65 height 24
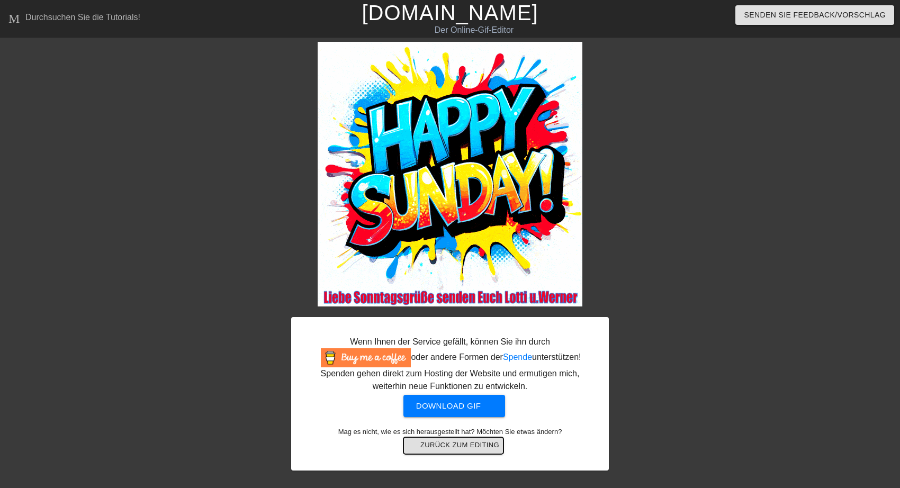
click at [460, 449] on span "arrow-back Zurück zum Editing" at bounding box center [453, 445] width 92 height 13
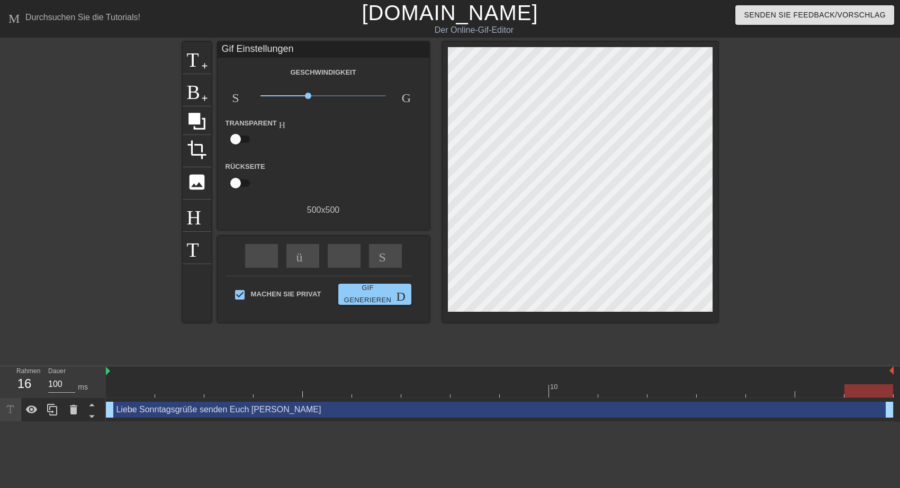
click at [330, 94] on span "x0,575" at bounding box center [322, 95] width 125 height 13
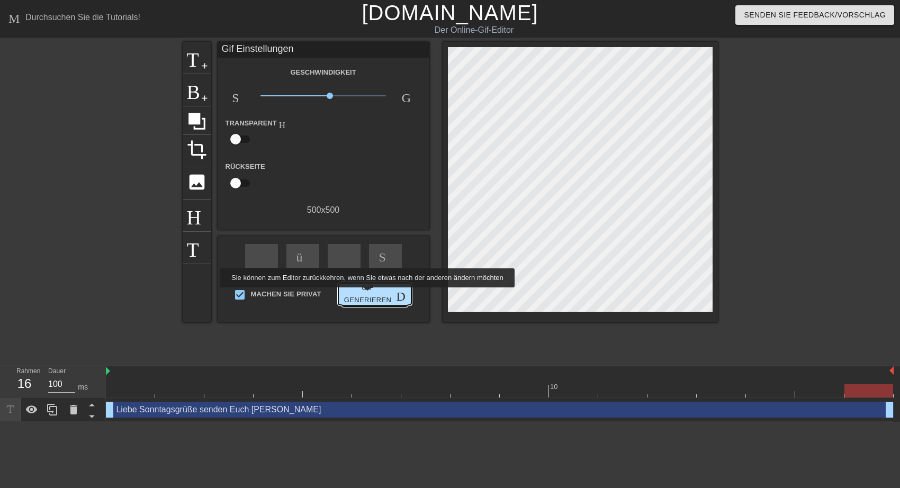
click at [365, 295] on span "Gif generieren Doppelpfeil" at bounding box center [374, 294] width 65 height 24
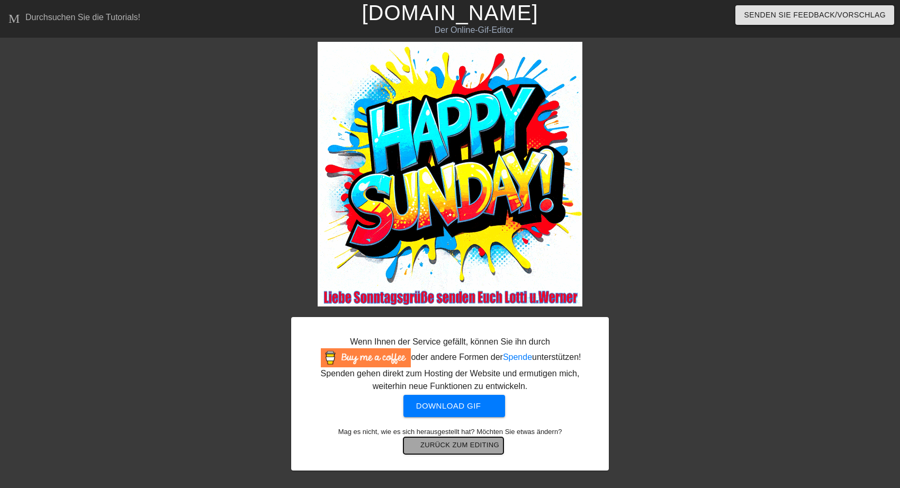
click at [472, 449] on span "arrow-back Zurück zum Editing" at bounding box center [453, 445] width 92 height 13
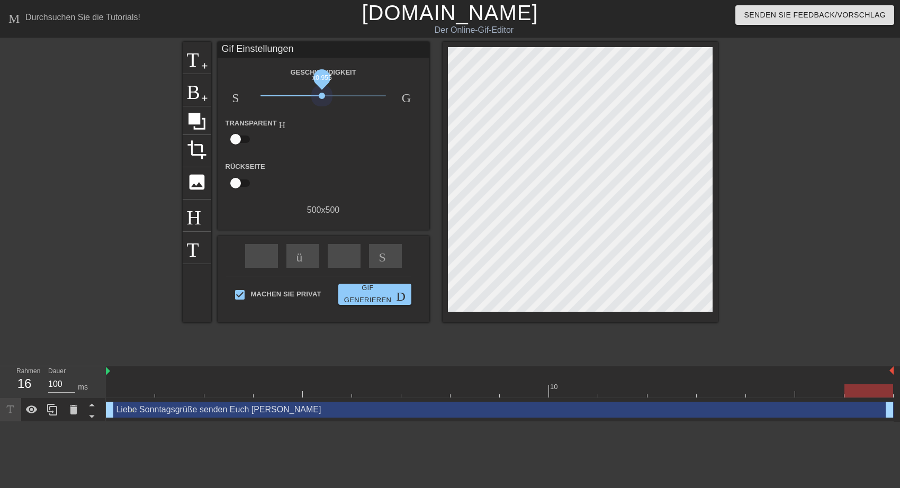
click at [322, 96] on span "x0.955" at bounding box center [322, 95] width 125 height 13
click at [365, 289] on span "Gif generieren Doppelpfeil" at bounding box center [374, 294] width 65 height 24
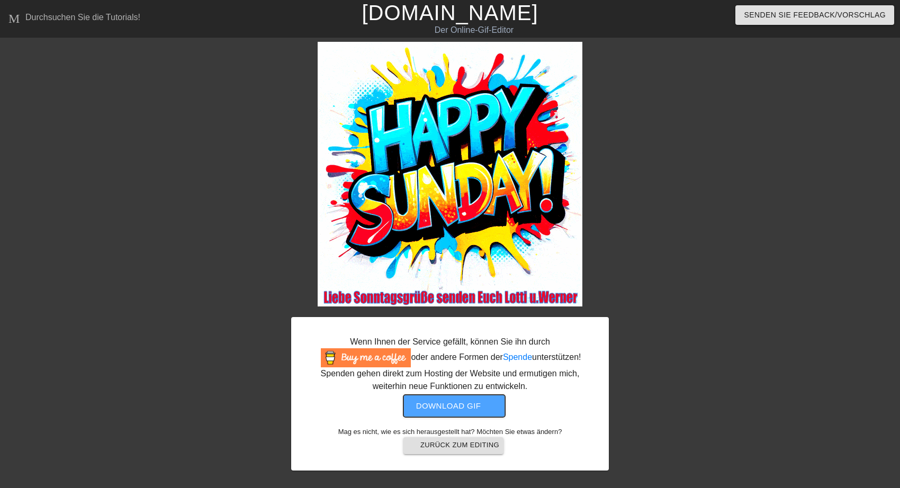
click at [443, 407] on span "Download gif get-app" at bounding box center [454, 406] width 77 height 14
